Goal: Task Accomplishment & Management: Manage account settings

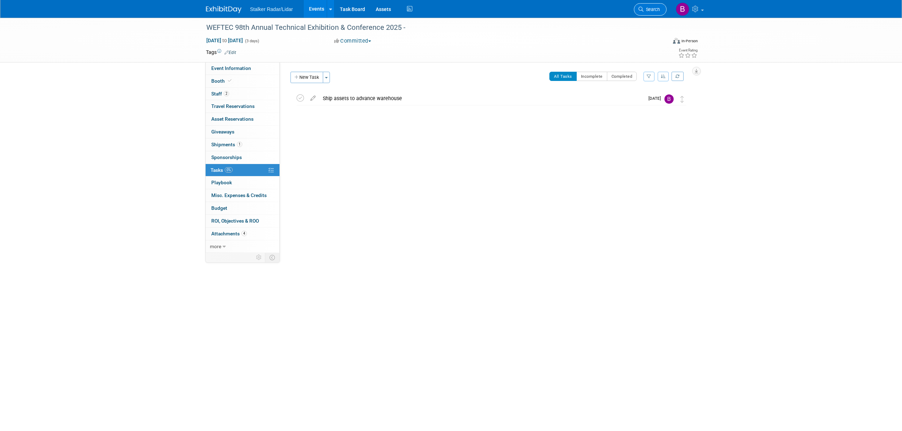
click at [652, 13] on link "Search" at bounding box center [650, 9] width 33 height 12
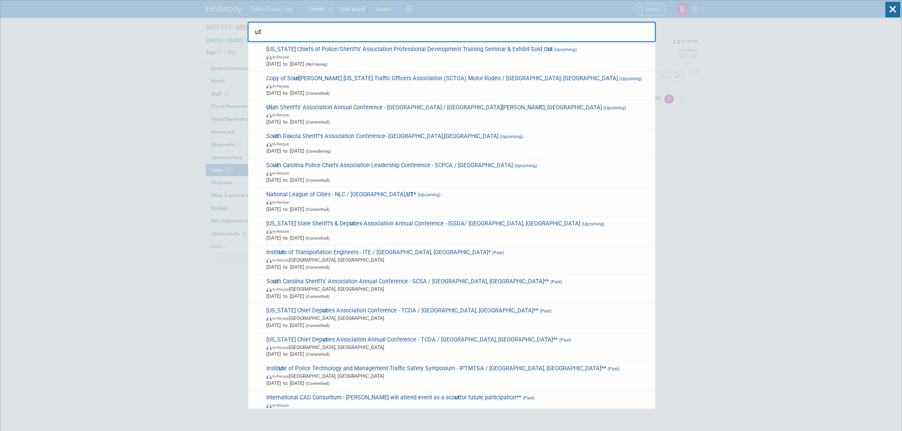
type input "u"
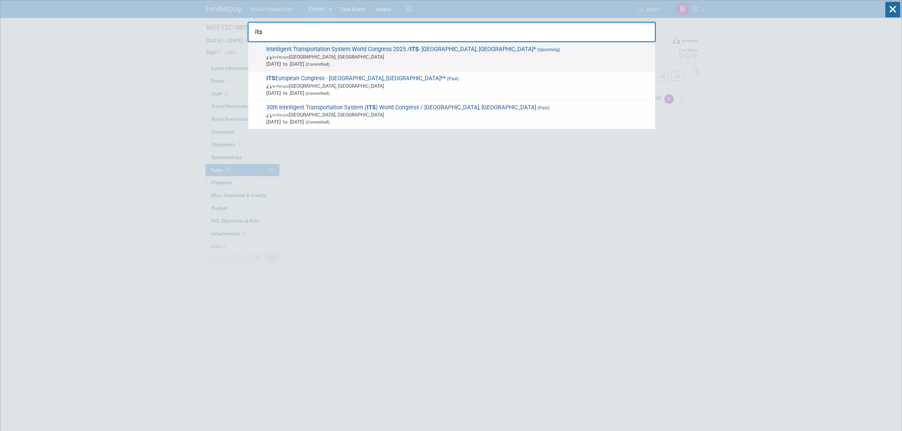
type input "its"
click at [424, 53] on span "In-Person Atlanta, GA" at bounding box center [458, 56] width 385 height 7
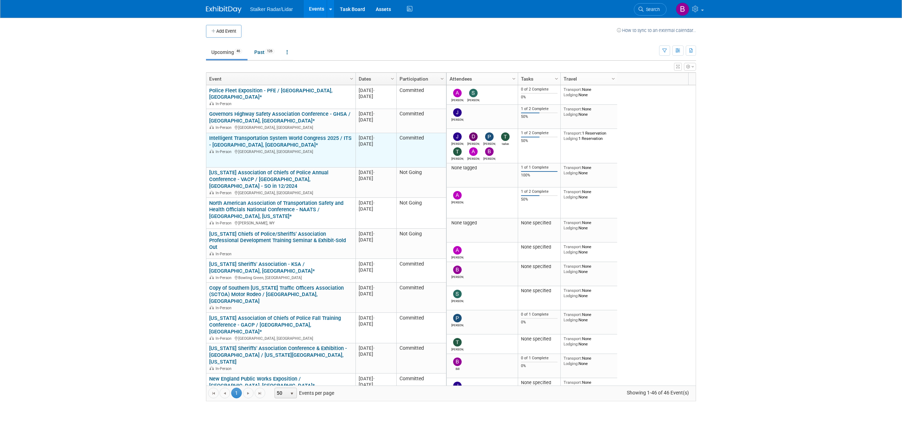
click at [311, 138] on link "Intelligent Transportation System World Congress 2025 / ITS - [GEOGRAPHIC_DATA]…" at bounding box center [280, 141] width 142 height 13
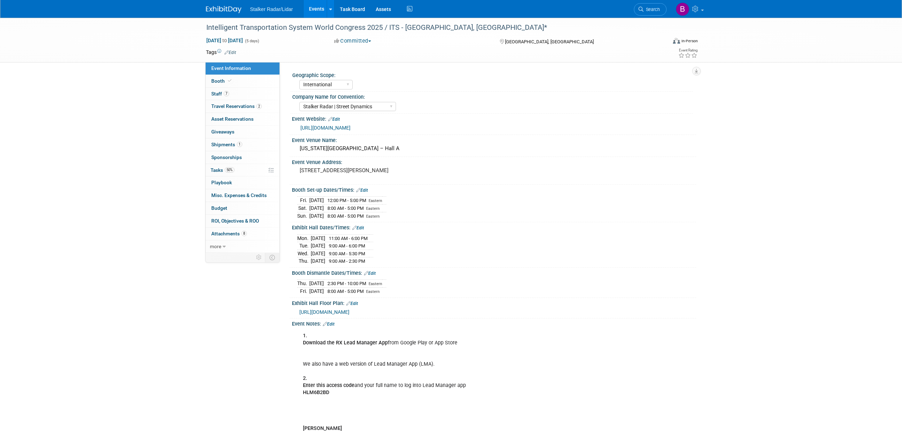
select select "International"
select select "Stalker Radar | Street Dynamics"
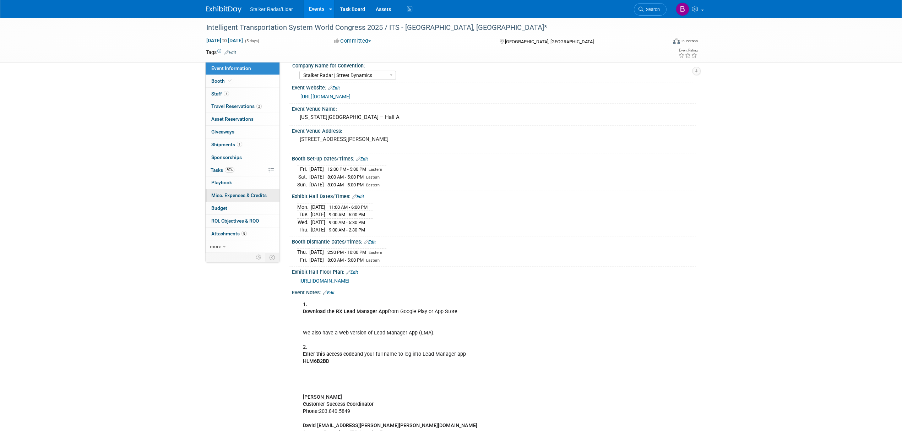
scroll to position [47, 0]
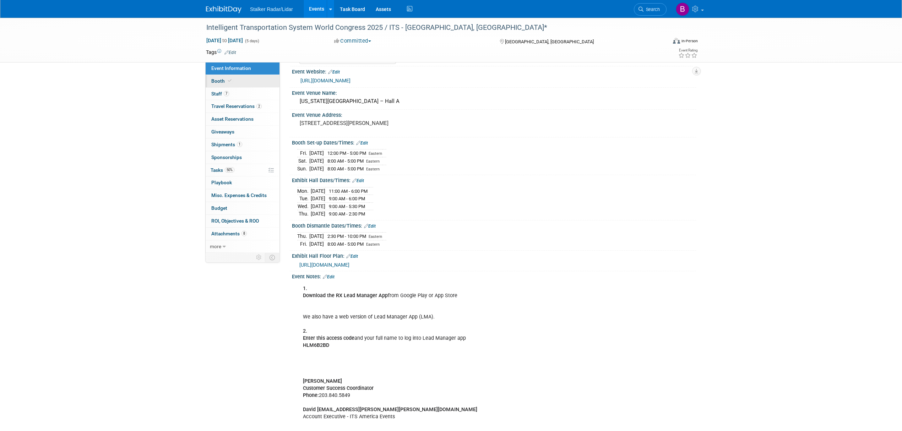
click at [229, 80] on icon at bounding box center [230, 81] width 4 height 4
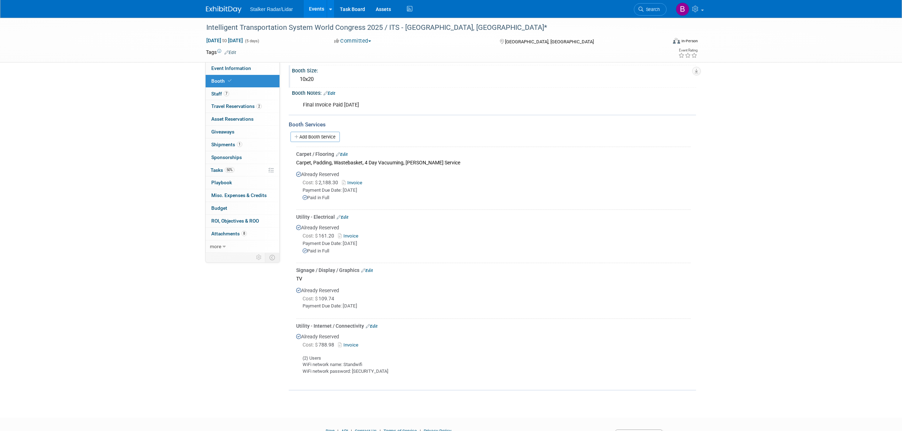
scroll to position [0, 0]
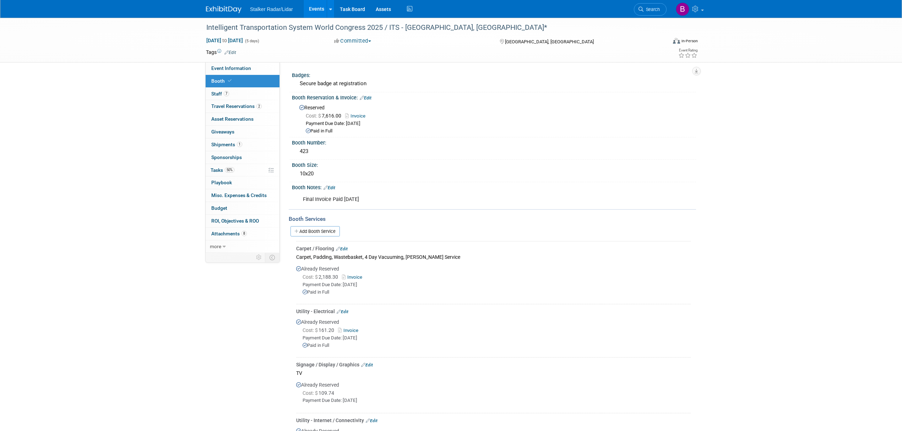
click at [334, 185] on link "Edit" at bounding box center [329, 187] width 12 height 5
click at [631, 199] on button "button" at bounding box center [634, 197] width 13 height 10
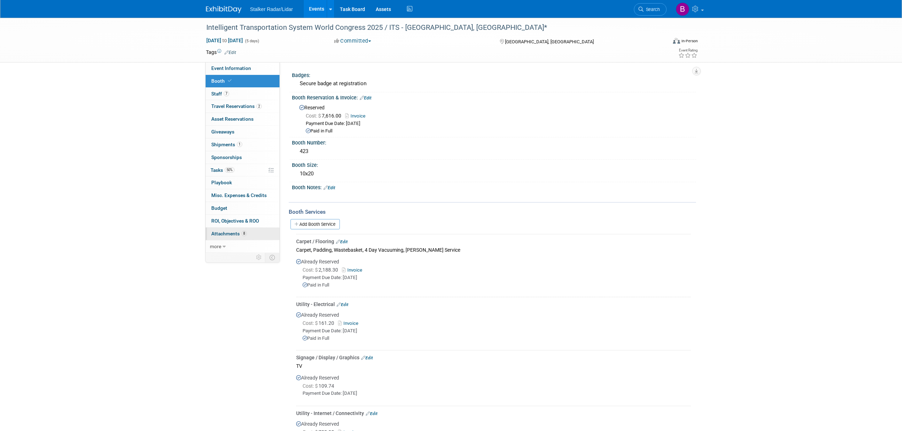
click at [247, 236] on link "8 Attachments 8" at bounding box center [243, 234] width 74 height 12
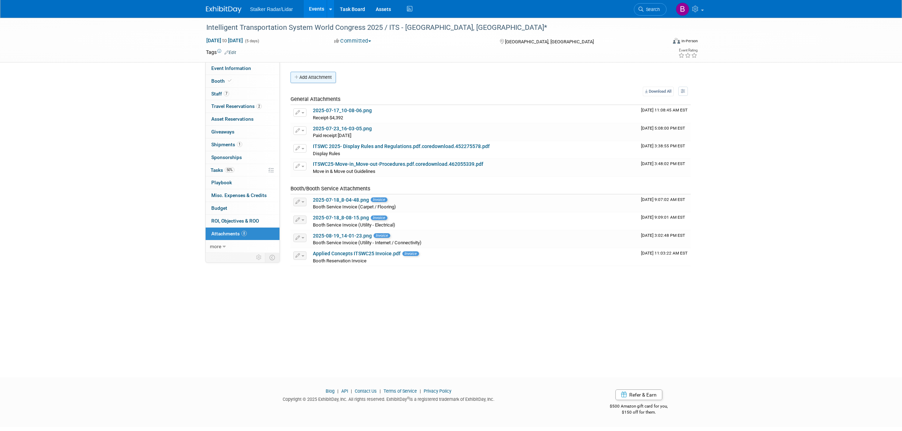
click at [324, 76] on button "Add Attachment" at bounding box center [312, 77] width 45 height 11
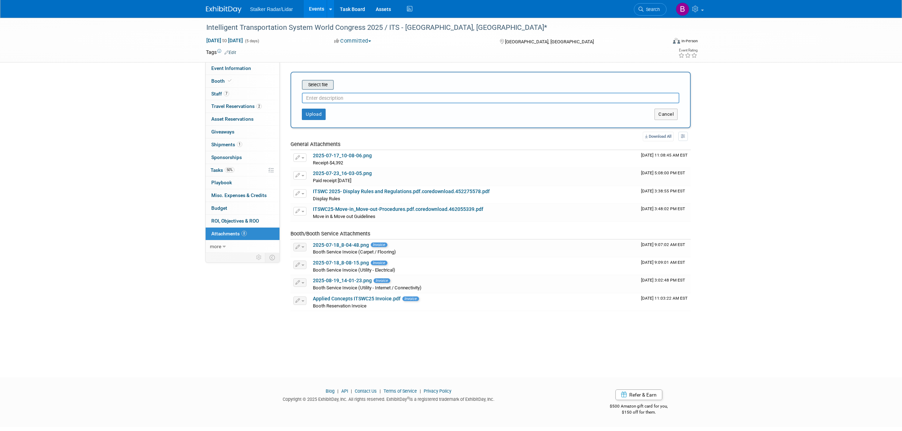
click at [332, 90] on div at bounding box center [490, 96] width 377 height 13
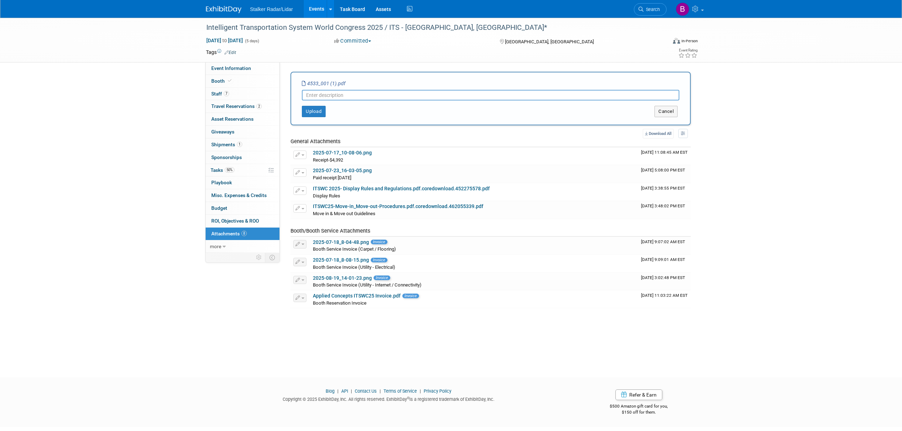
click at [308, 97] on input "text" at bounding box center [490, 95] width 377 height 11
drag, startPoint x: 350, startPoint y: 97, endPoint x: 320, endPoint y: 95, distance: 29.9
click at [320, 95] on input "Booth Lay-Out" at bounding box center [490, 95] width 377 height 11
type input "Booth Layout"
click at [314, 109] on button "Upload" at bounding box center [314, 111] width 24 height 11
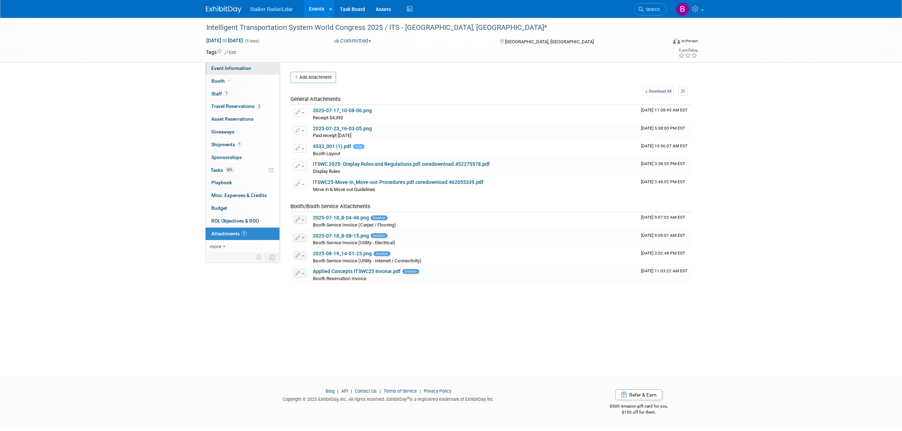
click at [241, 71] on span "Event Information" at bounding box center [231, 68] width 40 height 6
select select "International"
select select "Stalker Radar | Street Dynamics"
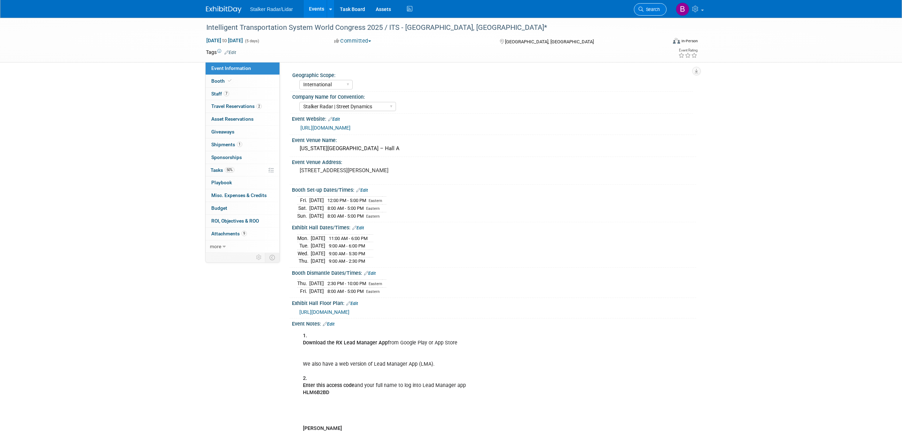
click at [650, 12] on span "Search" at bounding box center [651, 9] width 16 height 5
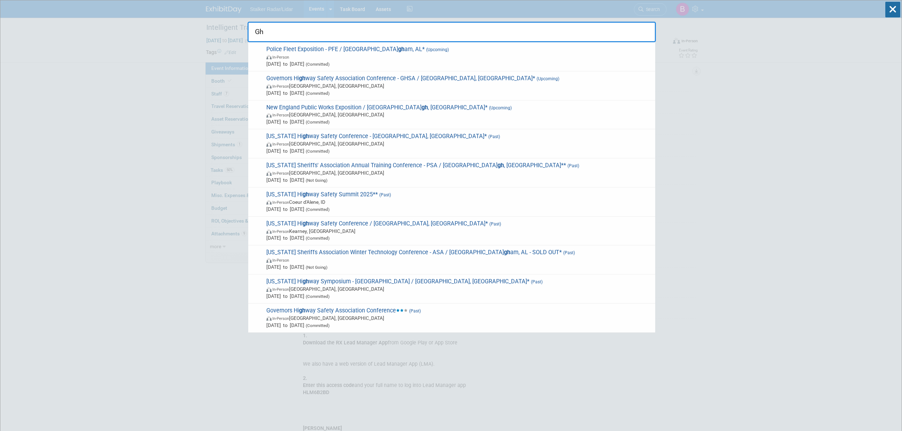
type input "Gh"
